Goal: Task Accomplishment & Management: Manage account settings

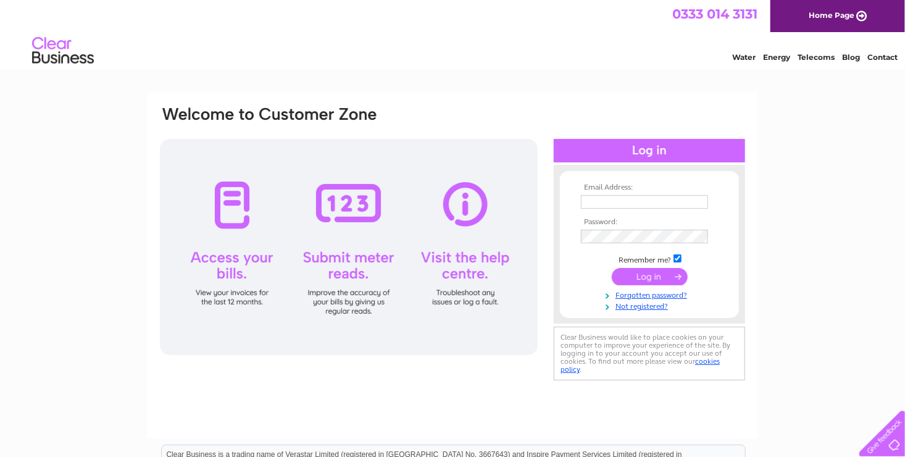
type input "joyce@tarrasvalleynaturereserve.co.uk"
click at [638, 275] on input "submit" at bounding box center [650, 276] width 76 height 17
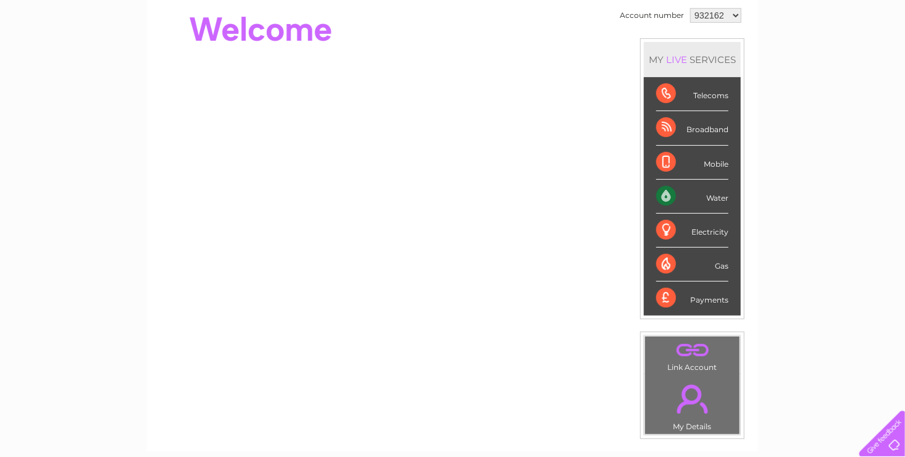
scroll to position [62, 0]
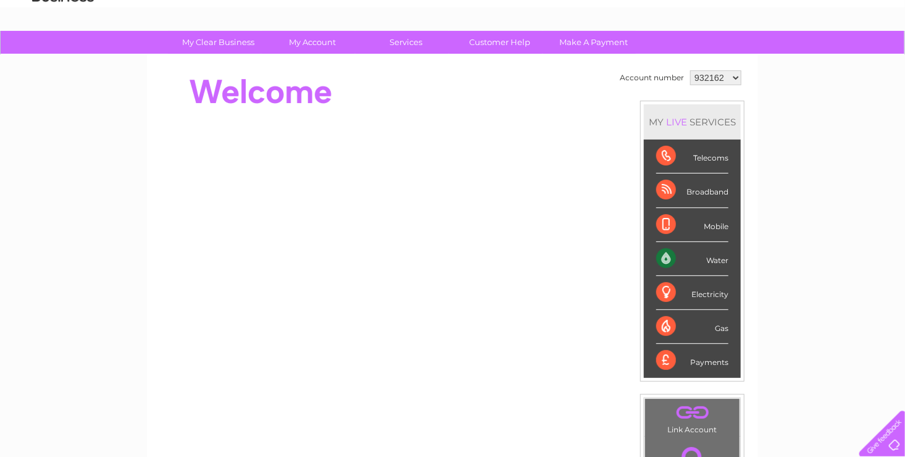
click at [712, 257] on div "Water" at bounding box center [692, 259] width 72 height 34
click at [661, 257] on div "Water" at bounding box center [692, 259] width 72 height 34
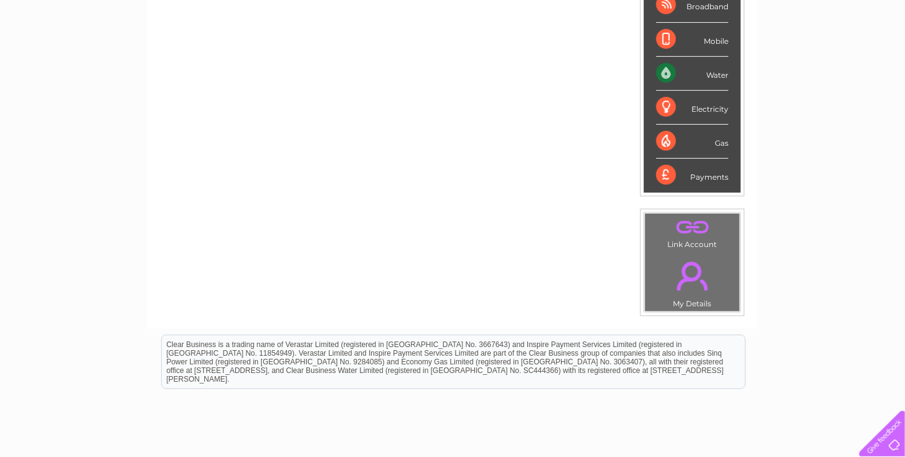
scroll to position [0, 0]
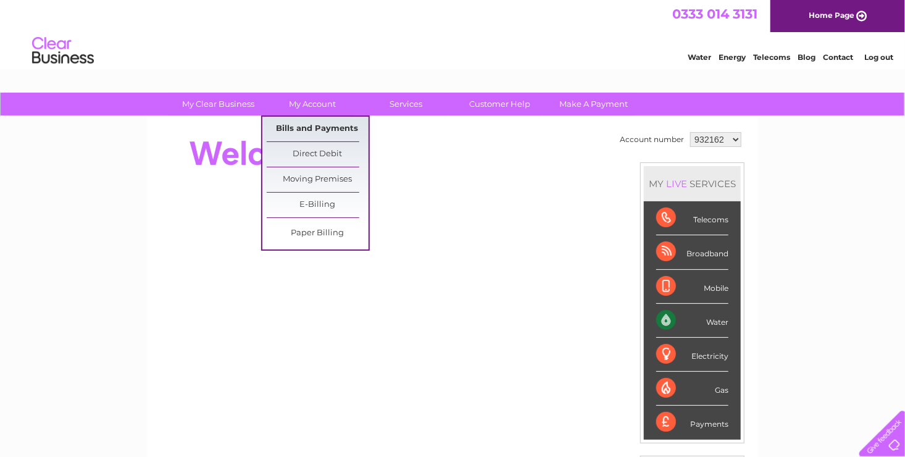
click at [308, 131] on link "Bills and Payments" at bounding box center [318, 129] width 102 height 25
click at [307, 126] on link "Bills and Payments" at bounding box center [318, 129] width 102 height 25
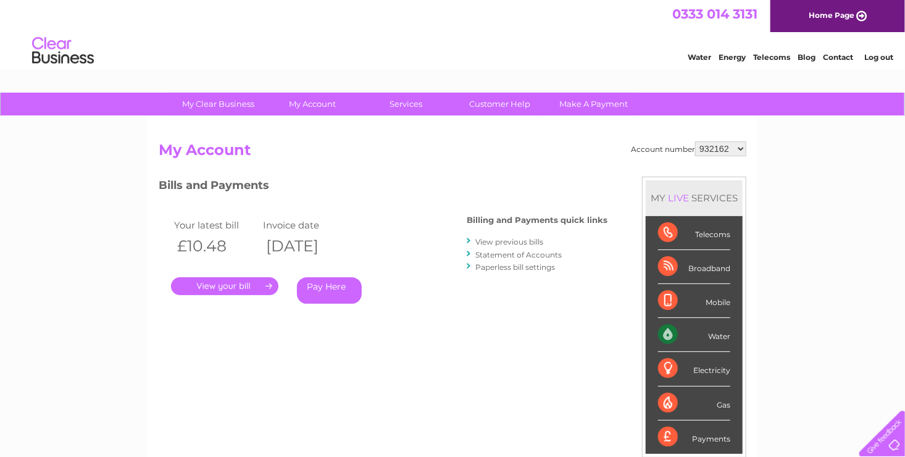
click at [242, 285] on link "." at bounding box center [224, 286] width 107 height 18
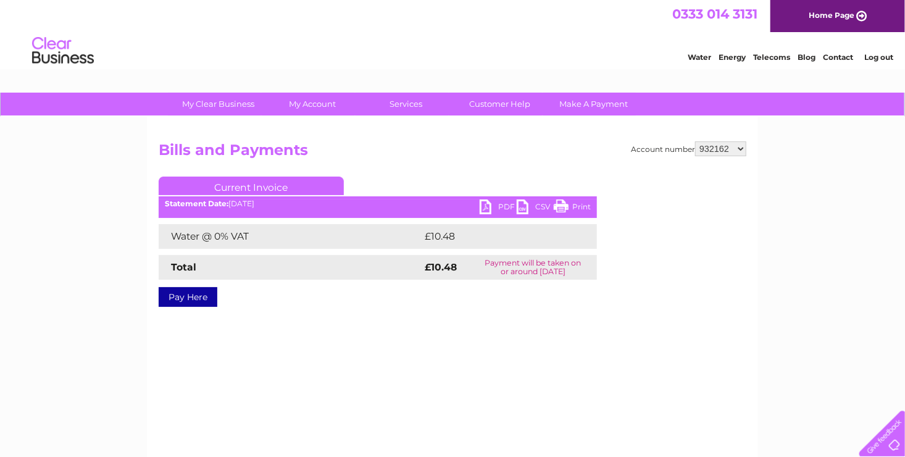
click at [490, 201] on link "PDF" at bounding box center [498, 208] width 37 height 18
click at [488, 202] on link "PDF" at bounding box center [498, 208] width 37 height 18
